Goal: Information Seeking & Learning: Check status

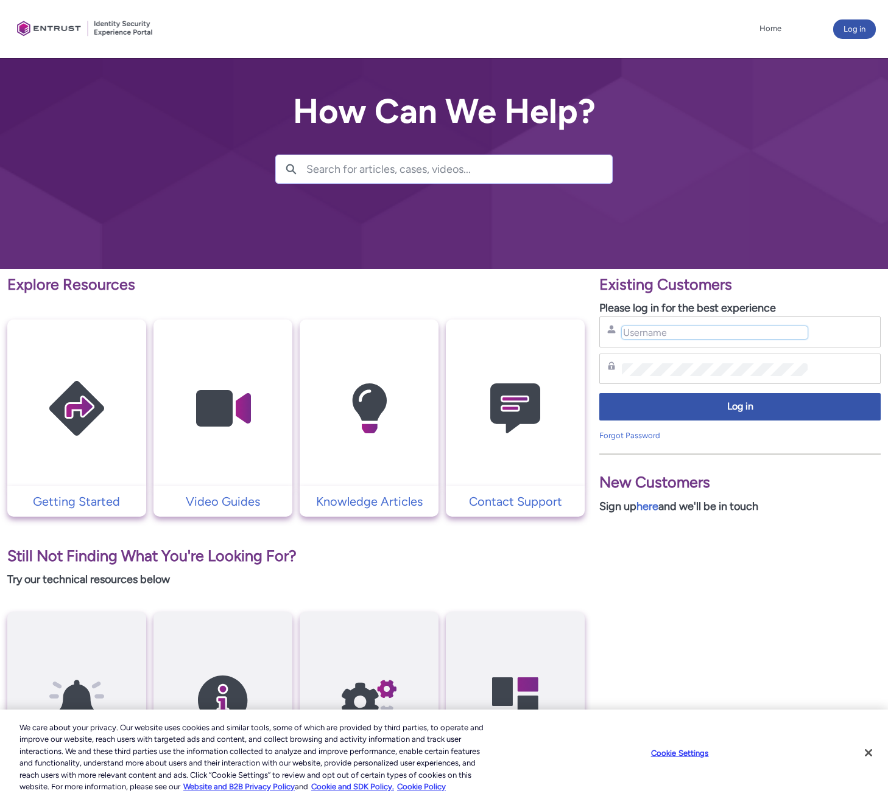
click at [665, 328] on input "Username" at bounding box center [715, 332] width 186 height 13
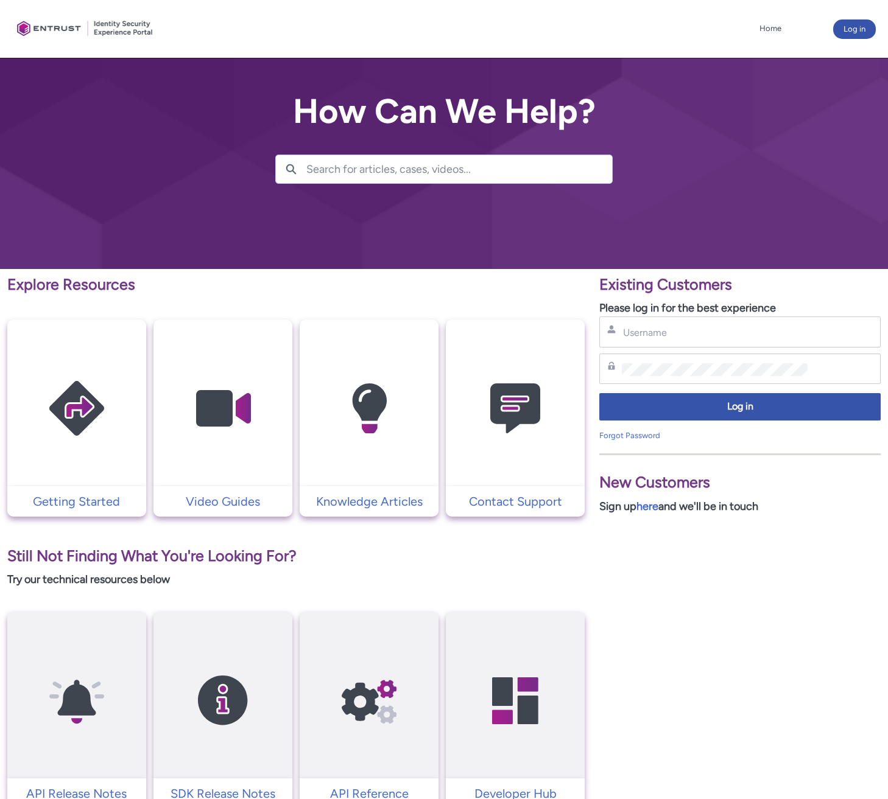
type input "bishoy@payco.swiss"
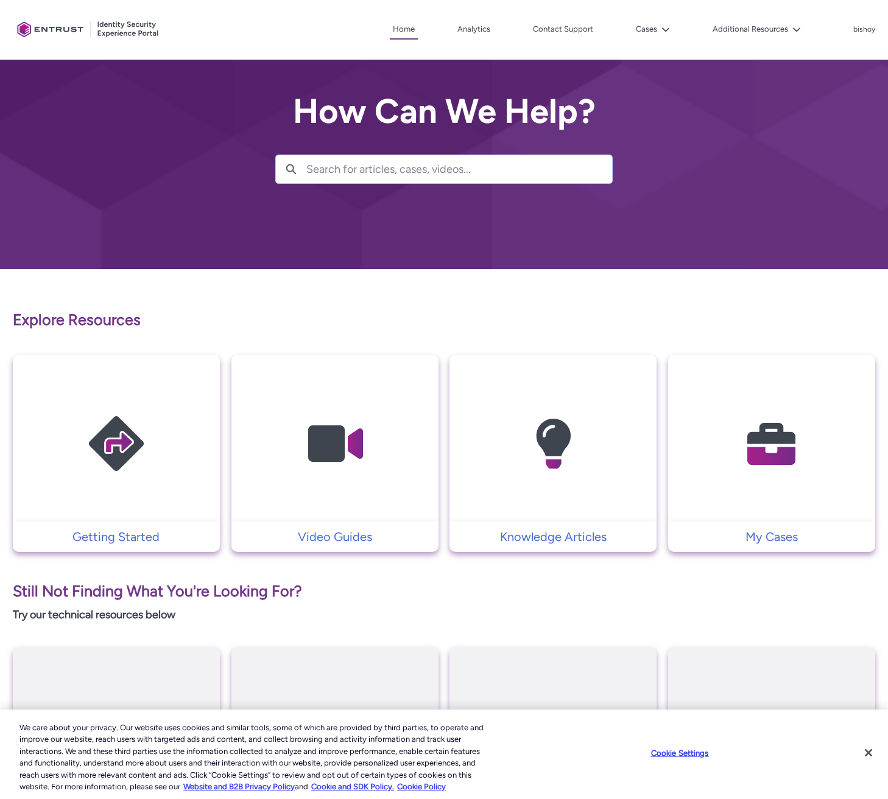
click at [773, 454] on img at bounding box center [772, 444] width 116 height 131
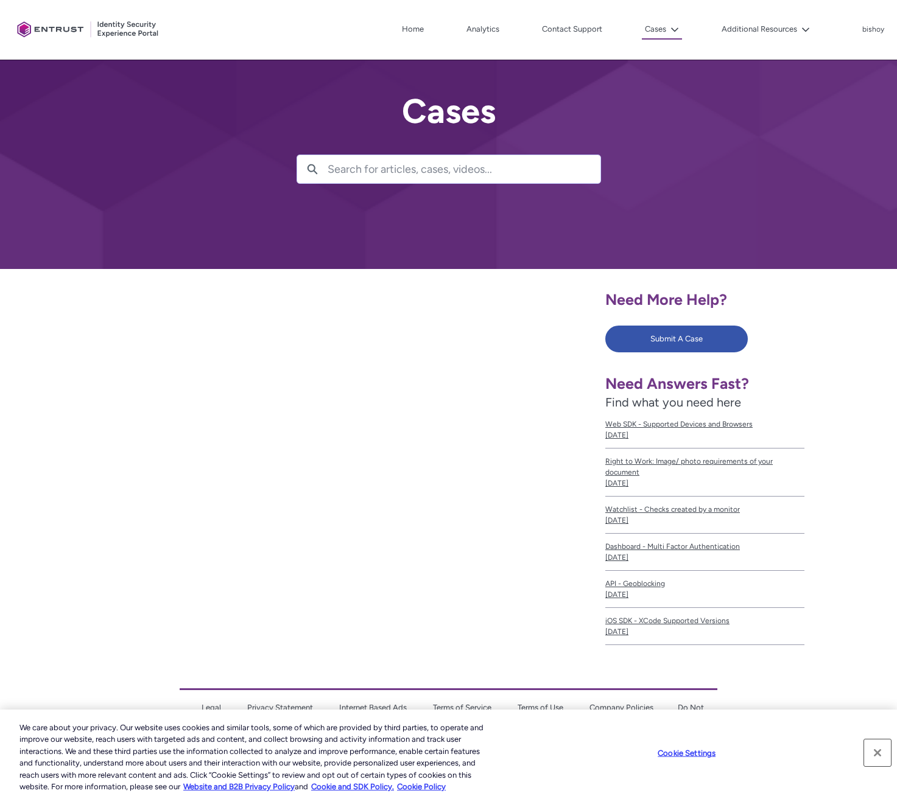
click at [878, 753] on button "Close" at bounding box center [877, 753] width 27 height 27
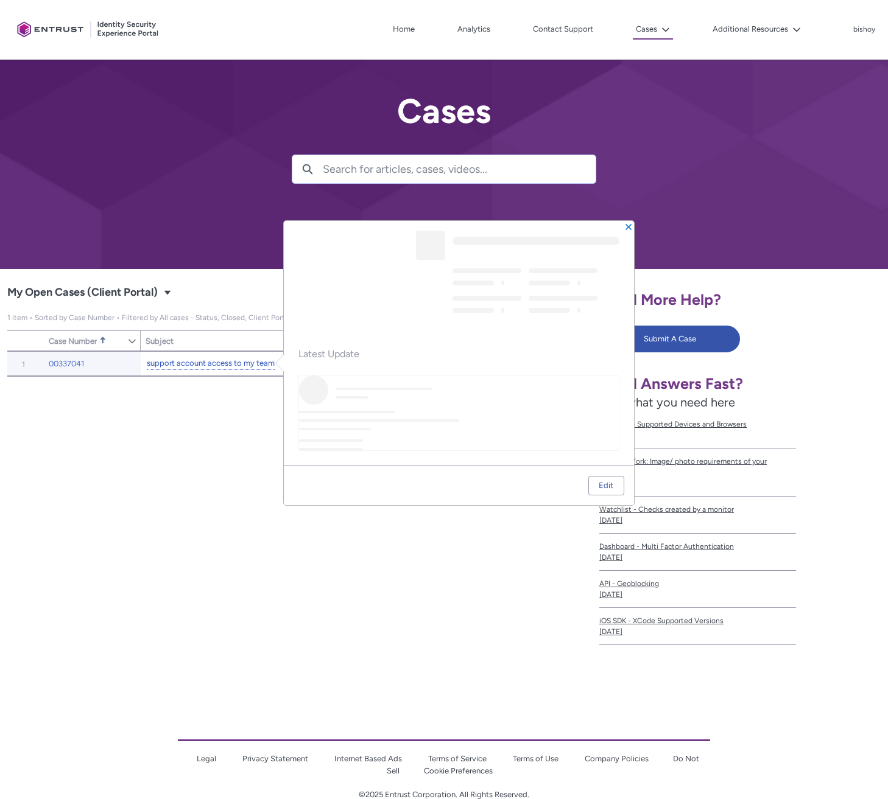
click at [232, 366] on link "support account access to my team" at bounding box center [211, 363] width 128 height 13
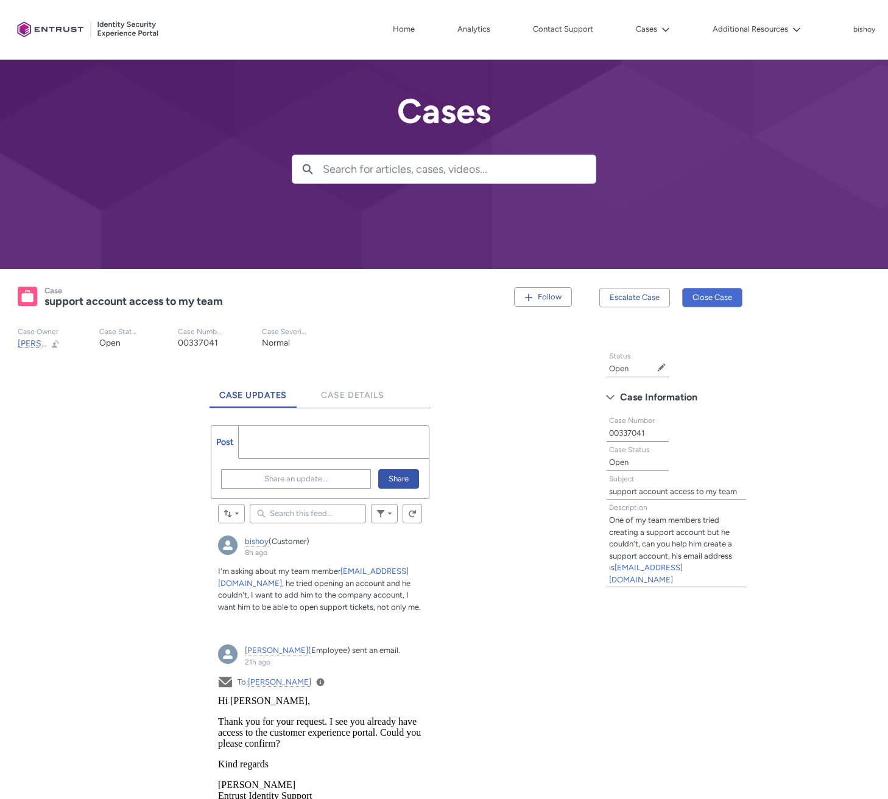
click at [852, 27] on div "bishoy Log Out" at bounding box center [857, 30] width 35 height 15
click at [858, 31] on p "bishoy" at bounding box center [864, 30] width 22 height 9
click at [846, 60] on span "Log Out" at bounding box center [838, 55] width 27 height 11
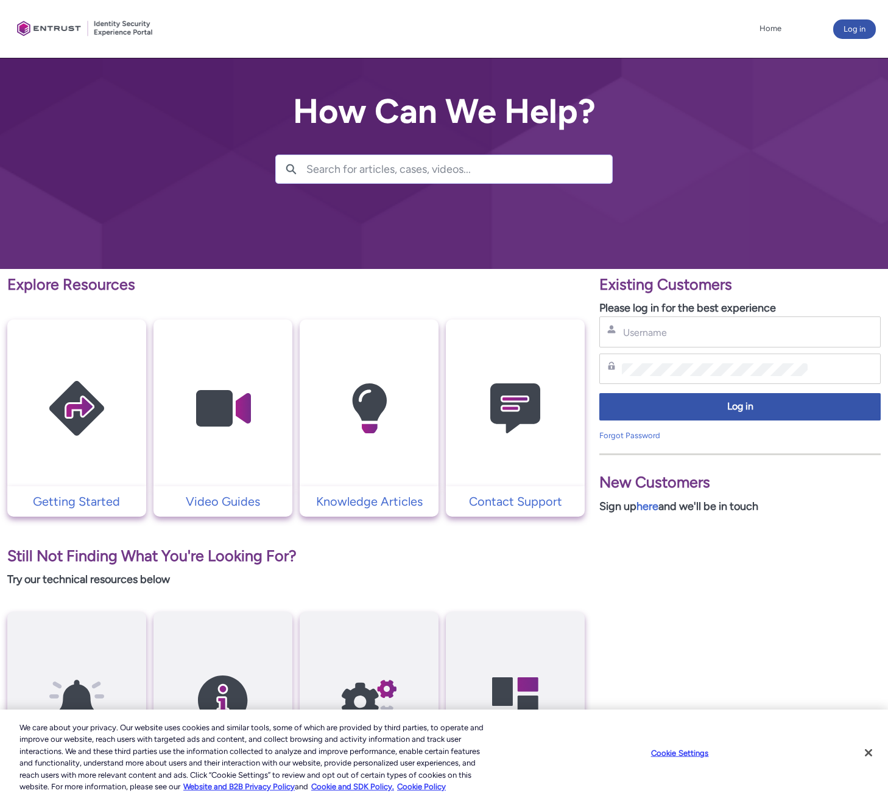
click at [633, 130] on div at bounding box center [444, 134] width 888 height 269
